Goal: Find specific page/section: Find specific page/section

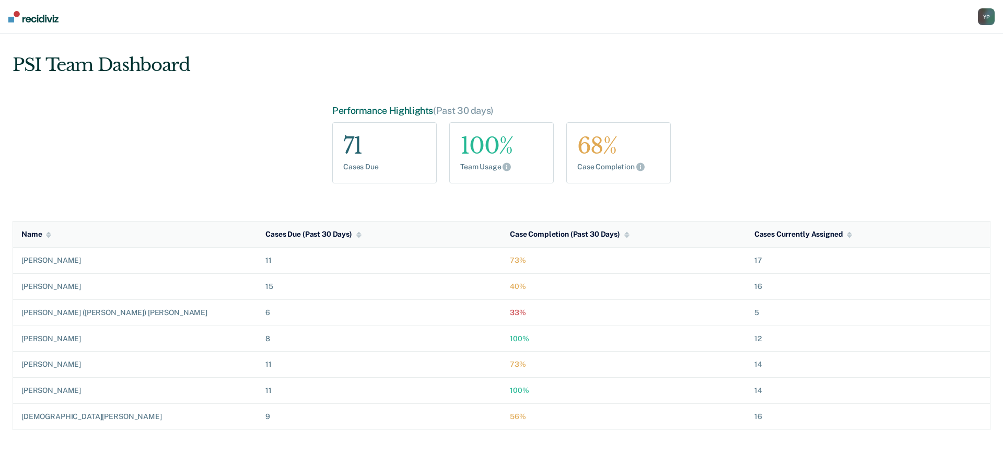
drag, startPoint x: 987, startPoint y: 20, endPoint x: 977, endPoint y: 21, distance: 10.0
click at [987, 20] on div "Y P" at bounding box center [986, 16] width 17 height 17
click at [898, 70] on link "Go to PSI Case Dashboard" at bounding box center [933, 67] width 107 height 9
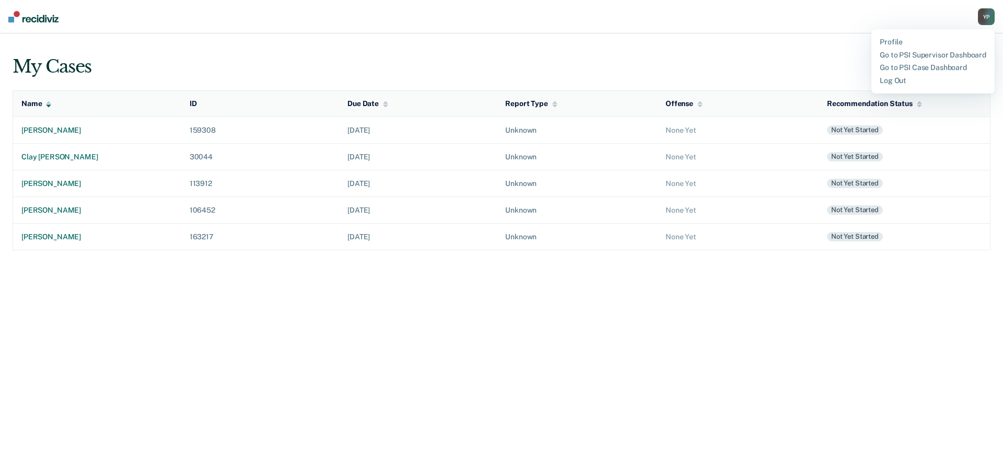
click at [793, 56] on div "My Cases Recommendation Status Status (3)" at bounding box center [502, 59] width 978 height 35
click at [907, 65] on button "Status (3)" at bounding box center [949, 65] width 84 height 22
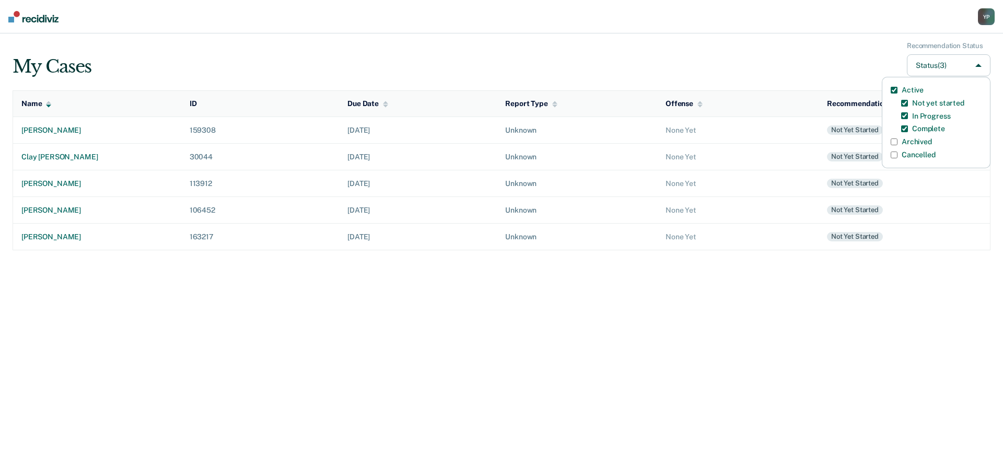
click at [910, 140] on label "Archived" at bounding box center [917, 141] width 30 height 9
click at [898, 140] on input "Archived" at bounding box center [894, 141] width 7 height 7
checkbox input "true"
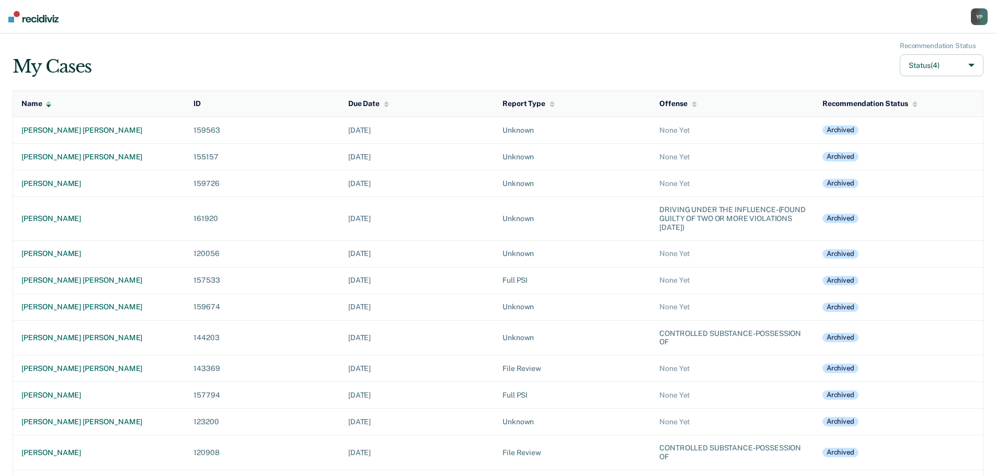
click at [27, 108] on div "Name" at bounding box center [36, 103] width 30 height 9
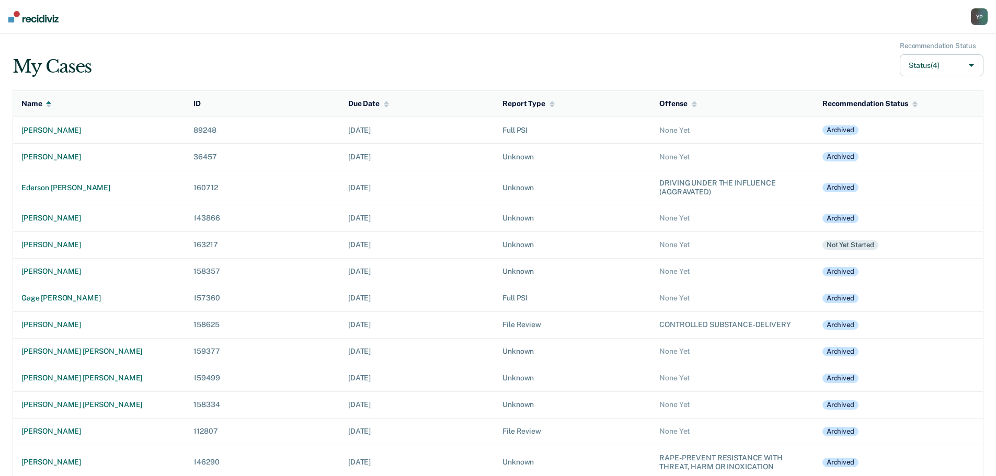
click at [27, 108] on div "Name" at bounding box center [36, 103] width 30 height 9
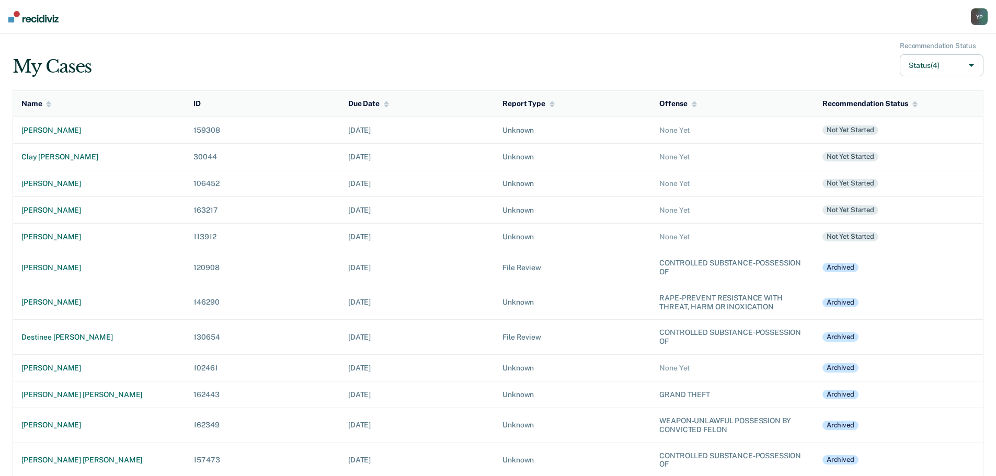
click at [27, 107] on div "Name" at bounding box center [36, 103] width 30 height 9
